Goal: Check status: Check status

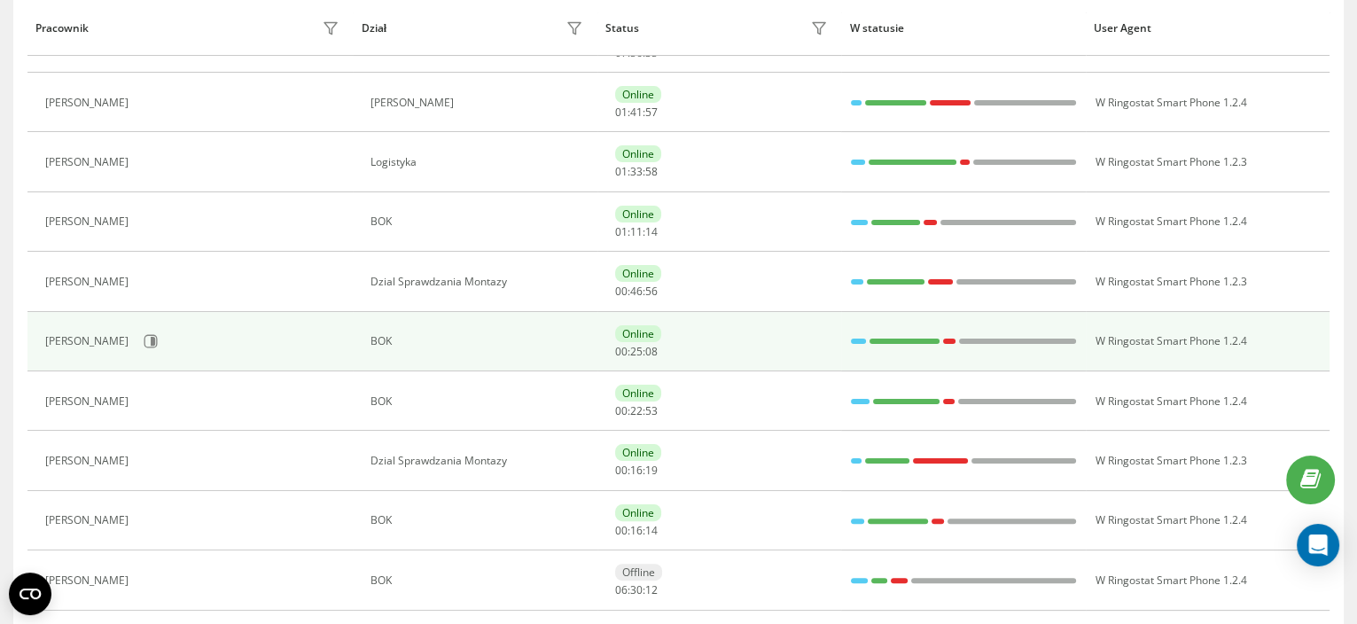
scroll to position [558, 0]
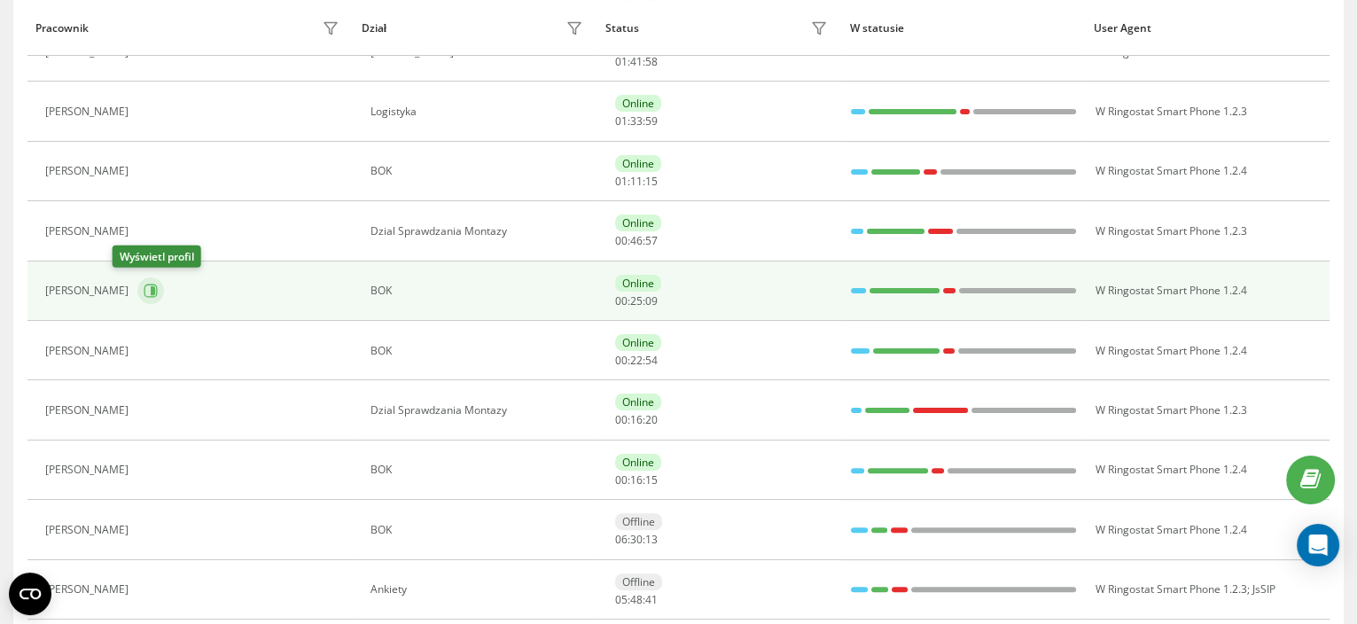
click at [144, 291] on icon at bounding box center [151, 291] width 14 height 14
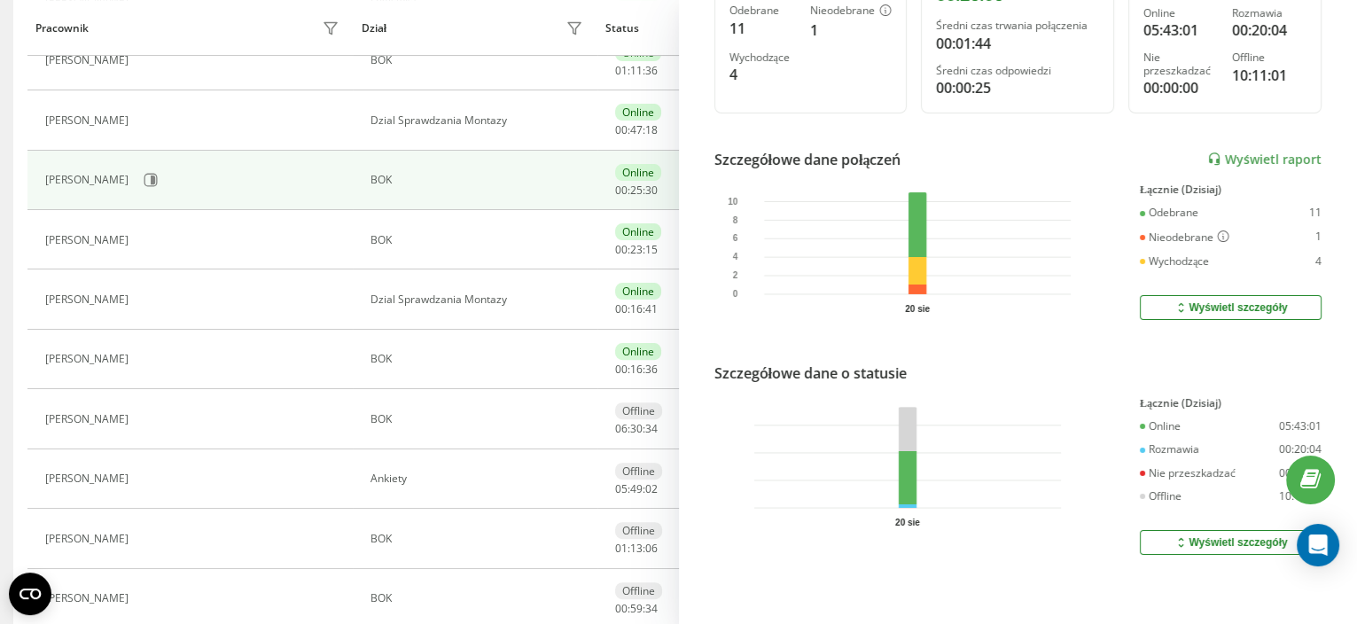
scroll to position [19, 0]
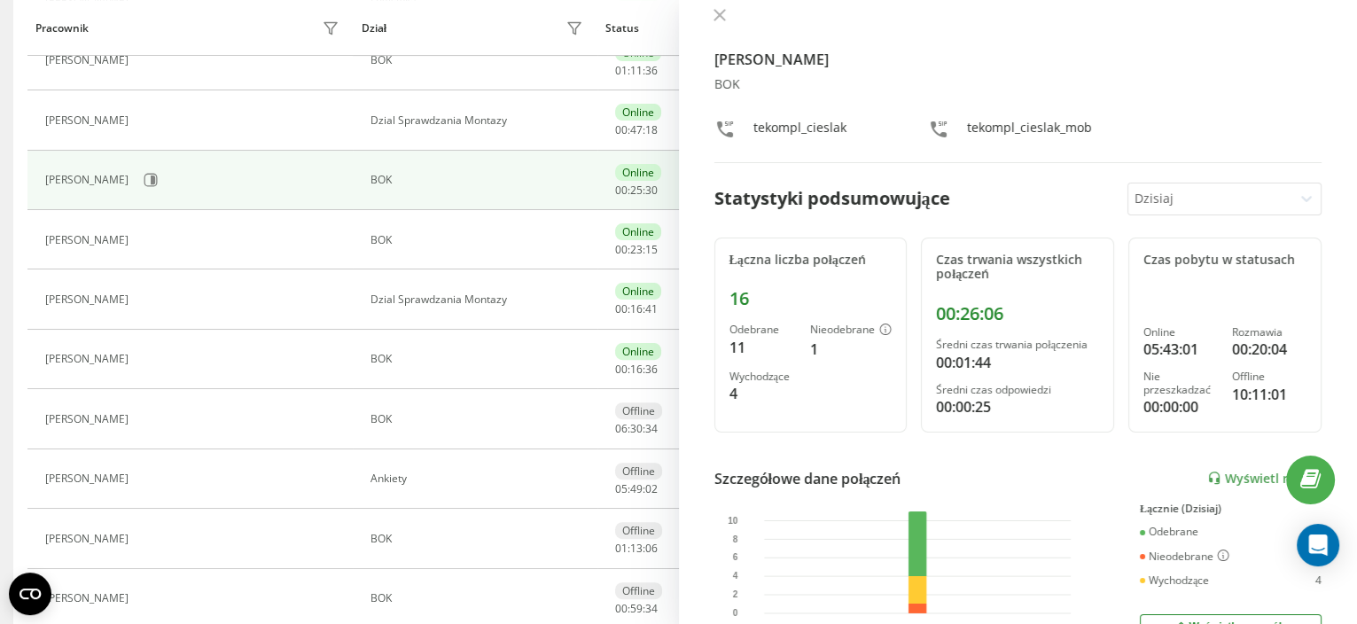
click at [723, 20] on icon at bounding box center [719, 15] width 11 height 11
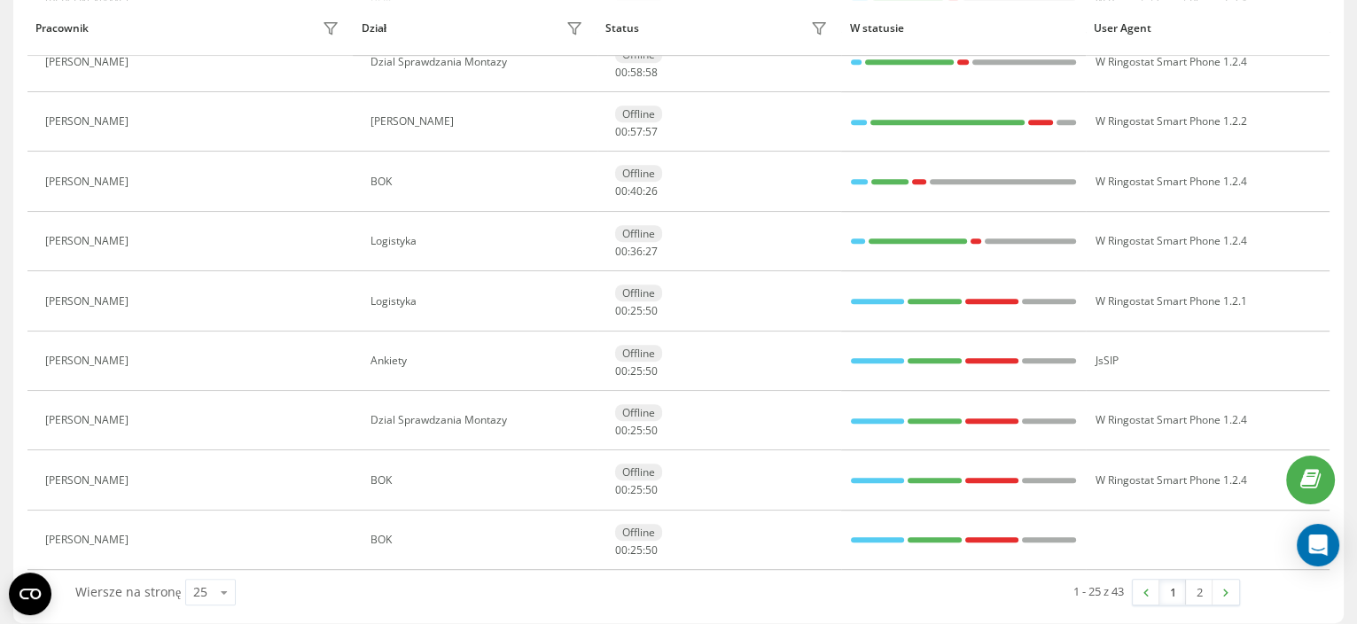
scroll to position [1213, 0]
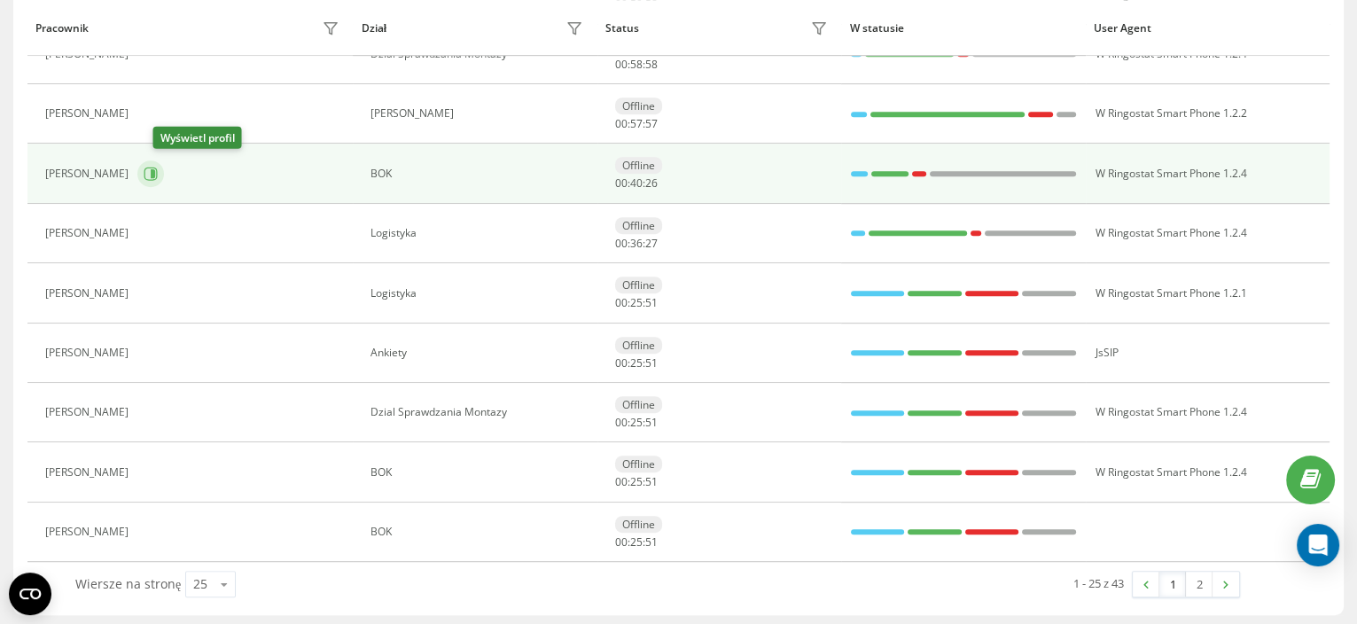
click at [158, 168] on icon at bounding box center [151, 174] width 14 height 14
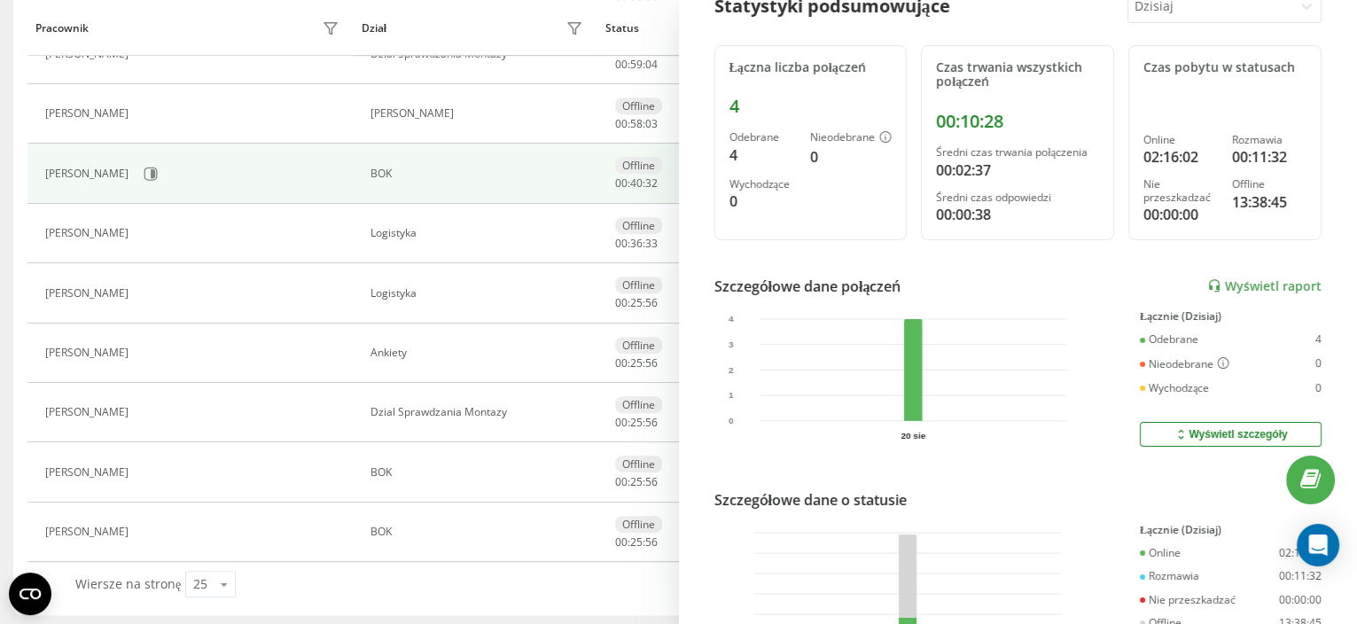
scroll to position [332, 0]
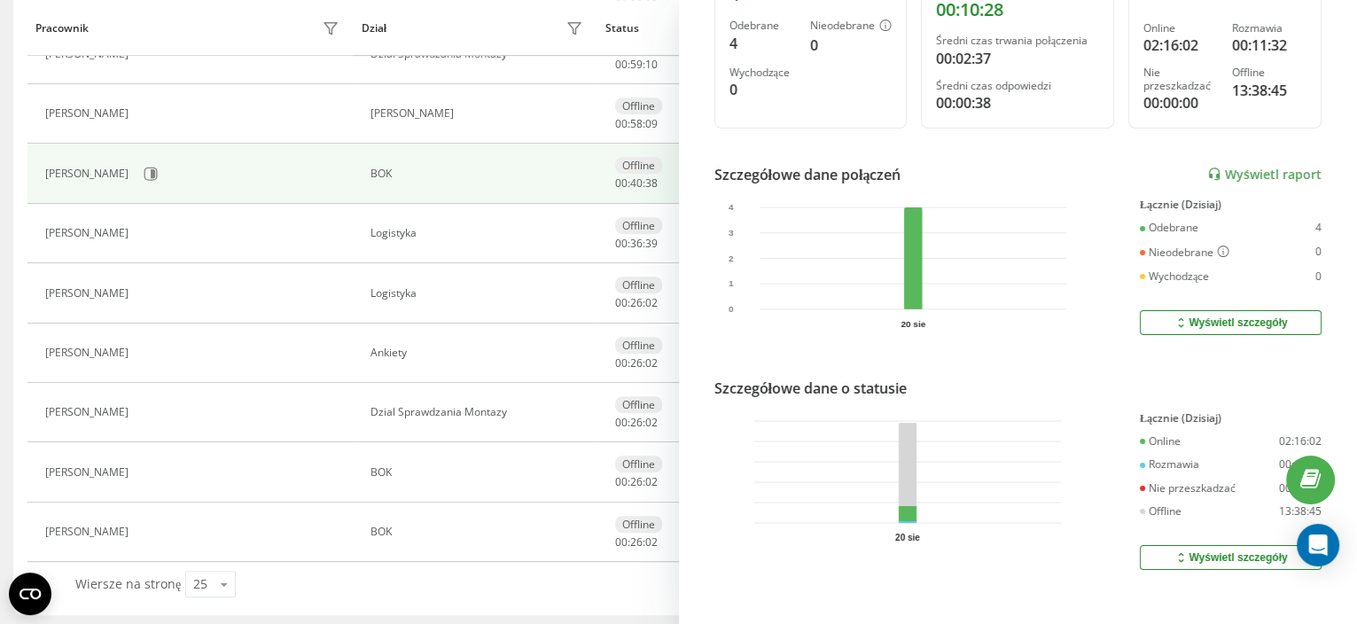
click at [589, 27] on th "Dział" at bounding box center [475, 28] width 244 height 56
